Goal: Transaction & Acquisition: Book appointment/travel/reservation

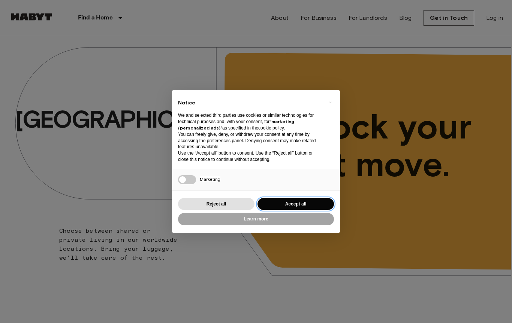
click at [305, 201] on button "Accept all" at bounding box center [295, 204] width 76 height 12
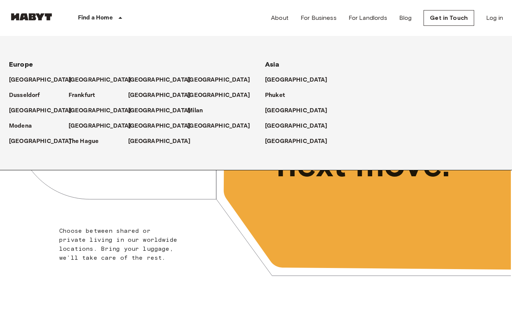
click at [85, 79] on p "[GEOGRAPHIC_DATA]" at bounding box center [100, 80] width 63 height 9
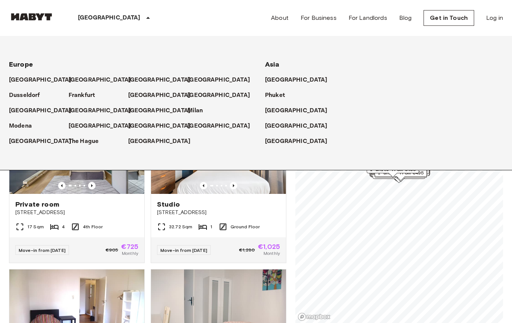
click at [80, 76] on p "[GEOGRAPHIC_DATA]" at bounding box center [100, 80] width 63 height 9
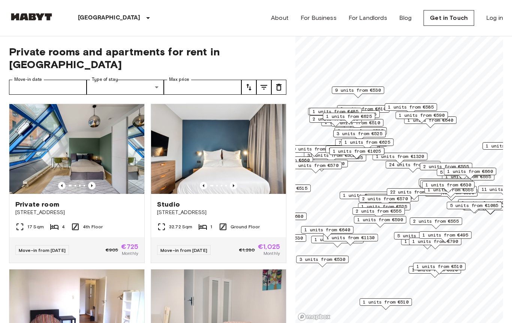
click at [388, 221] on span "1 units from €590" at bounding box center [380, 219] width 46 height 7
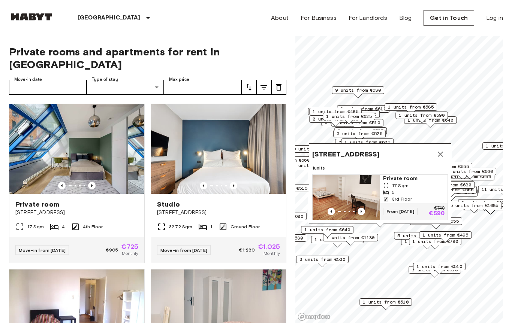
click at [436, 154] on icon "Map marker" at bounding box center [440, 154] width 9 height 9
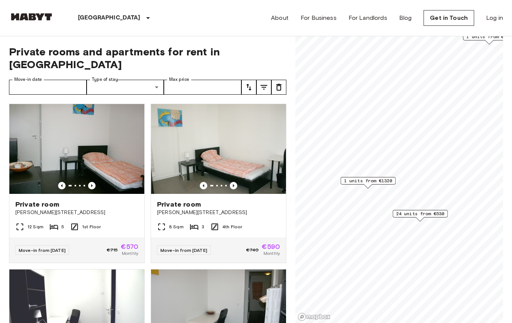
click at [431, 212] on span "24 units from €530" at bounding box center [420, 214] width 48 height 7
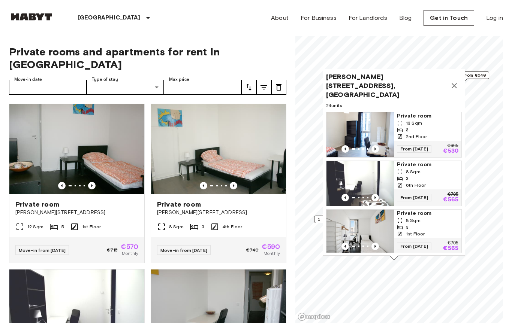
click at [454, 81] on icon "Map marker" at bounding box center [453, 85] width 9 height 9
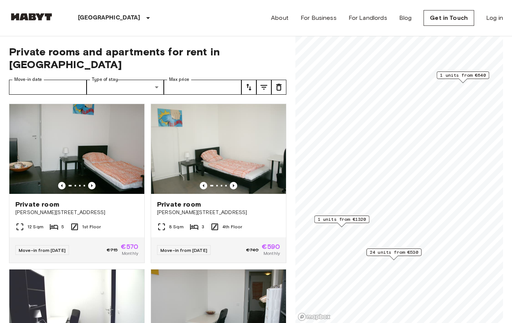
click at [400, 250] on span "24 units from €530" at bounding box center [394, 252] width 48 height 7
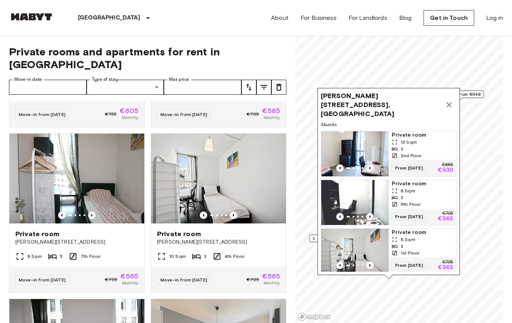
scroll to position [464, 0]
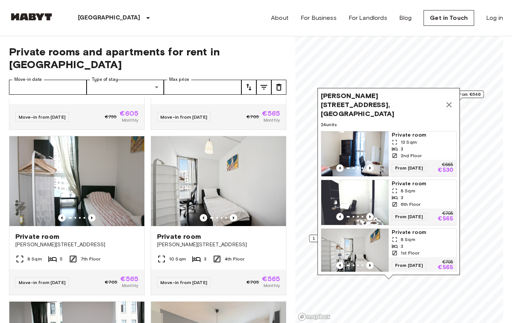
click at [244, 173] on img at bounding box center [218, 181] width 135 height 90
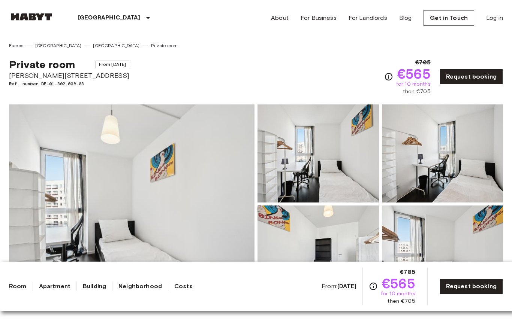
click at [477, 287] on link "Request booking" at bounding box center [470, 287] width 63 height 16
